Goal: Navigation & Orientation: Find specific page/section

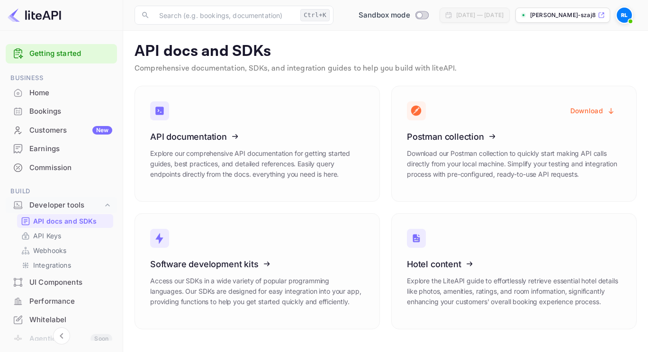
scroll to position [105, 0]
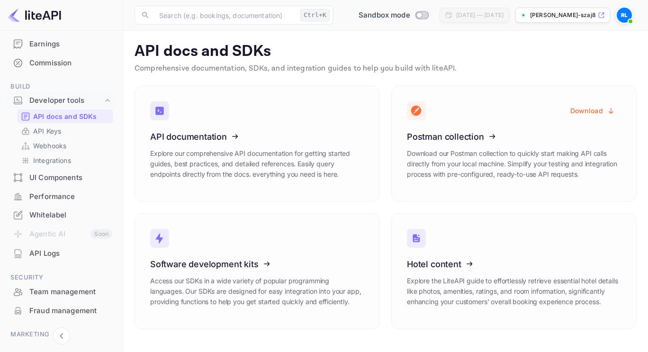
click at [74, 181] on div "UI Components" at bounding box center [70, 177] width 83 height 11
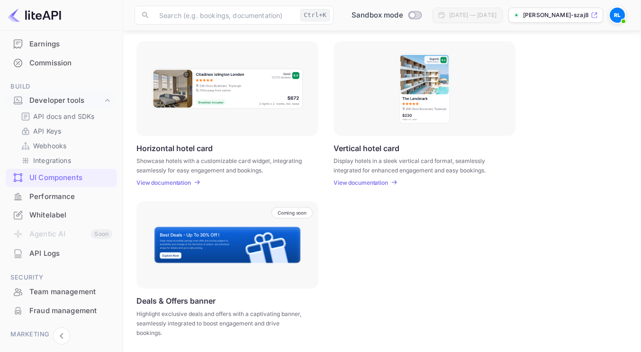
scroll to position [163, 0]
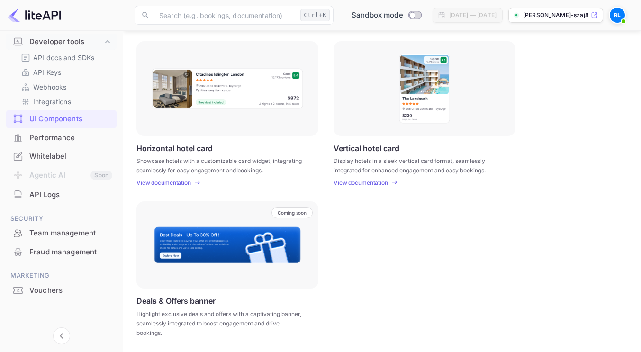
click at [72, 233] on div "Team management" at bounding box center [70, 233] width 83 height 11
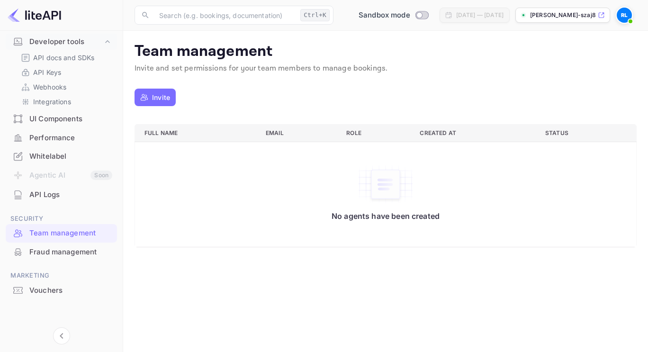
click at [44, 155] on div "Whitelabel" at bounding box center [70, 156] width 83 height 11
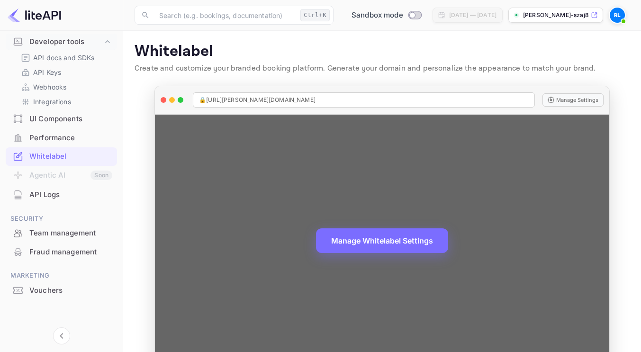
scroll to position [27, 0]
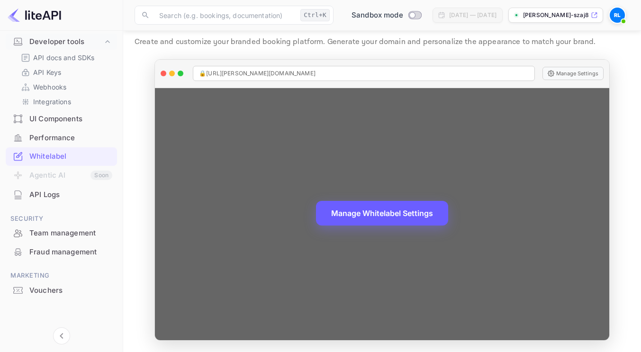
click at [395, 211] on button "Manage Whitelabel Settings" at bounding box center [382, 213] width 132 height 25
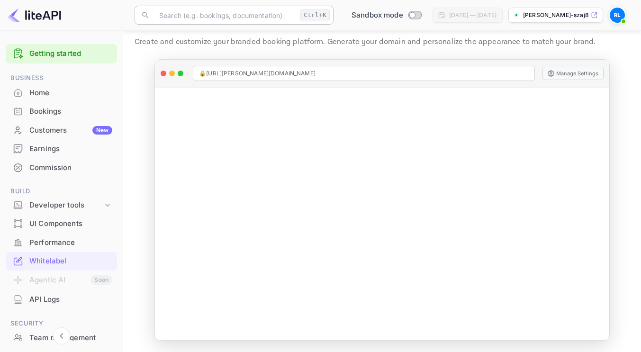
click at [238, 18] on input "text" at bounding box center [224, 15] width 143 height 19
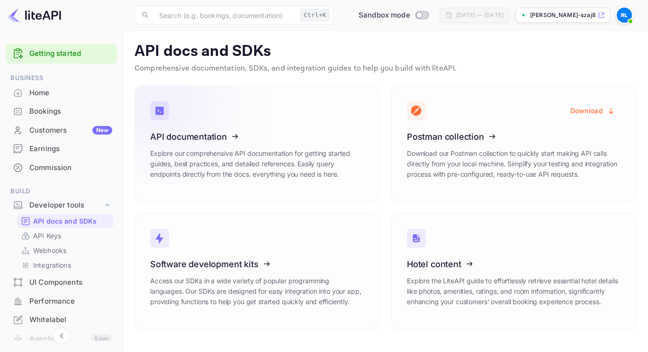
click at [187, 142] on icon at bounding box center [208, 135] width 147 height 98
